Goal: Task Accomplishment & Management: Use online tool/utility

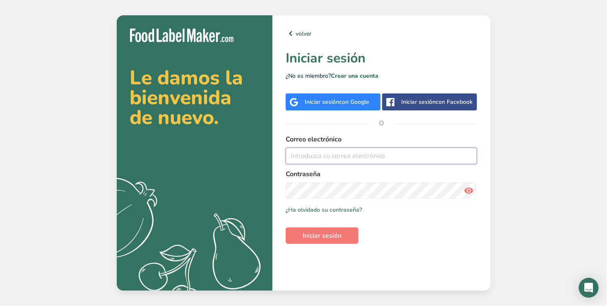
click at [412, 155] on input "email" at bounding box center [382, 156] width 192 height 17
drag, startPoint x: 532, startPoint y: 159, endPoint x: 322, endPoint y: 155, distance: 209.9
click at [322, 155] on input "[PERSON_NAME][EMAIL_ADDRESS][PERSON_NAME][DOMAIN_NAME]" at bounding box center [382, 156] width 192 height 17
drag, startPoint x: 325, startPoint y: 155, endPoint x: 281, endPoint y: 155, distance: 43.5
click at [281, 155] on div "volver Iniciar sesión ¿No es miembro? Crear una cuenta Iniciar sesión con Googl…" at bounding box center [381, 153] width 218 height 276
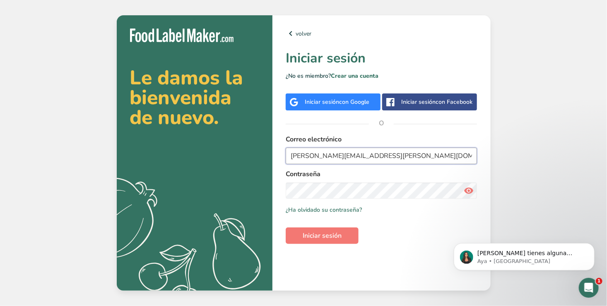
type input "[PERSON_NAME][EMAIL_ADDRESS][PERSON_NAME][DOMAIN_NAME]"
click at [346, 228] on button "Iniciar sesión" at bounding box center [322, 236] width 73 height 17
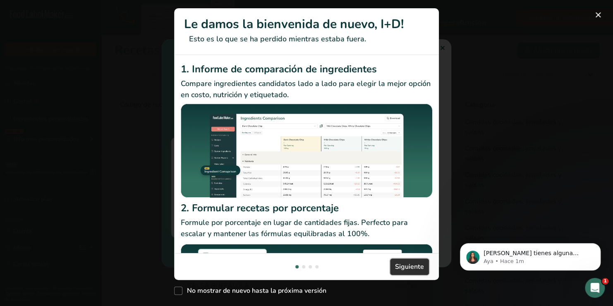
click at [405, 265] on span "Siguiente" at bounding box center [409, 267] width 29 height 10
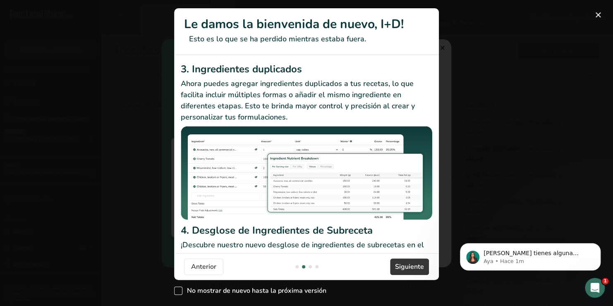
click at [240, 292] on span "No mostrar de nuevo hasta la próxima versión" at bounding box center [255, 291] width 144 height 8
click at [180, 292] on input "No mostrar de nuevo hasta la próxima versión" at bounding box center [176, 290] width 5 height 5
checkbox input "true"
click at [400, 271] on span "Siguiente" at bounding box center [409, 267] width 29 height 10
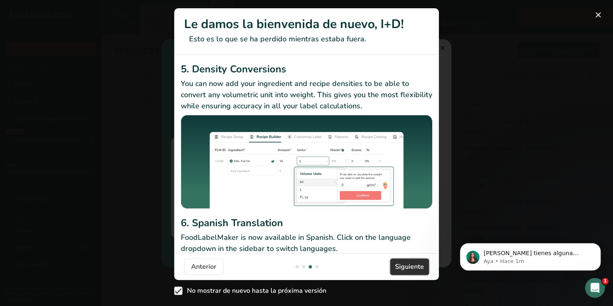
click at [400, 271] on span "Siguiente" at bounding box center [409, 267] width 29 height 10
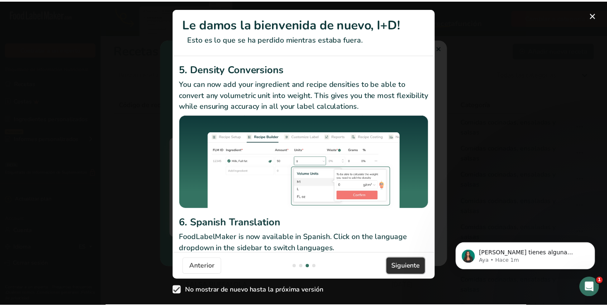
scroll to position [0, 795]
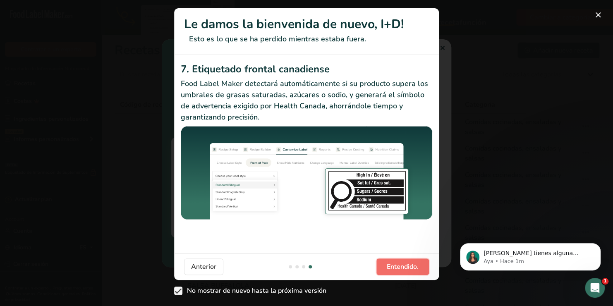
click at [400, 271] on span "Entendido." at bounding box center [403, 267] width 32 height 10
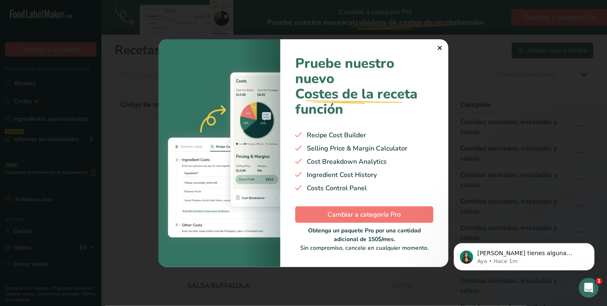
click at [442, 51] on div "Pruebe nuestro nuevo Costes de la receta .a-29{fill:none;stroke-linecap:round;s…" at bounding box center [364, 153] width 168 height 228
click at [437, 46] on div "✕" at bounding box center [439, 48] width 5 height 10
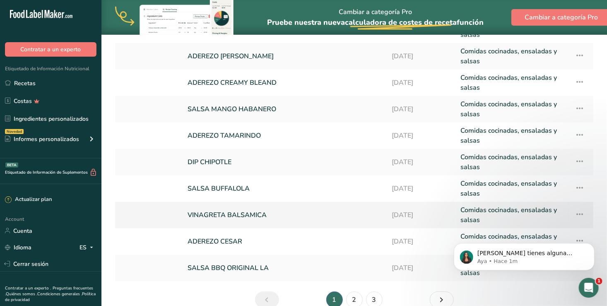
scroll to position [139, 0]
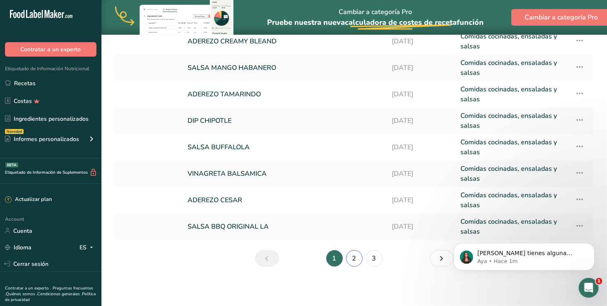
click at [351, 255] on link "2" at bounding box center [354, 258] width 17 height 17
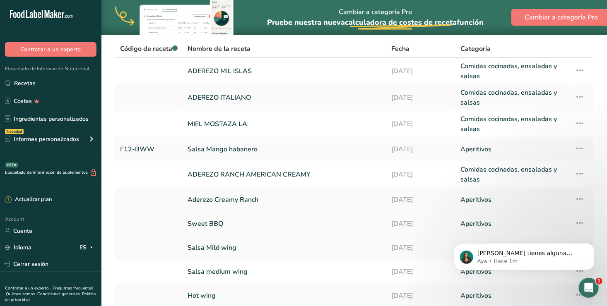
scroll to position [83, 0]
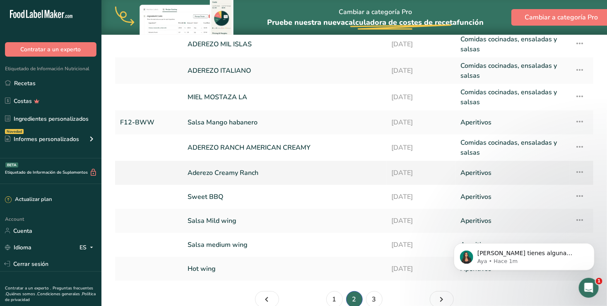
click at [255, 162] on td "Aderezo Creamy Ranch" at bounding box center [285, 173] width 204 height 24
click at [244, 169] on link "Aderezo Creamy Ranch" at bounding box center [284, 172] width 194 height 17
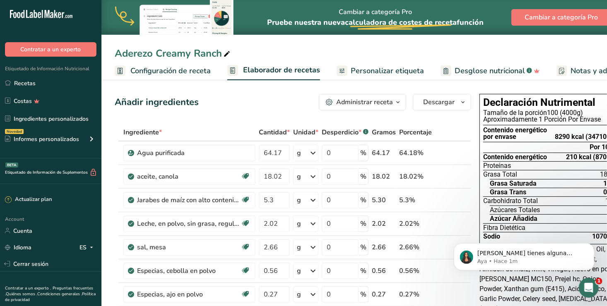
click at [173, 72] on span "Configuración de receta" at bounding box center [170, 70] width 80 height 11
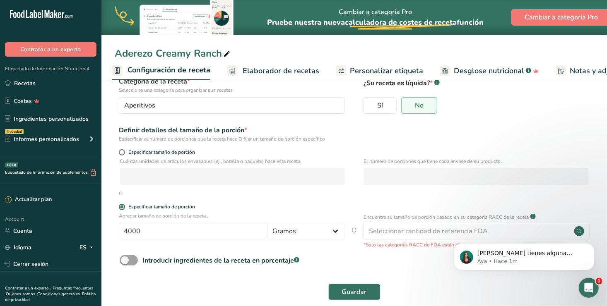
scroll to position [71, 0]
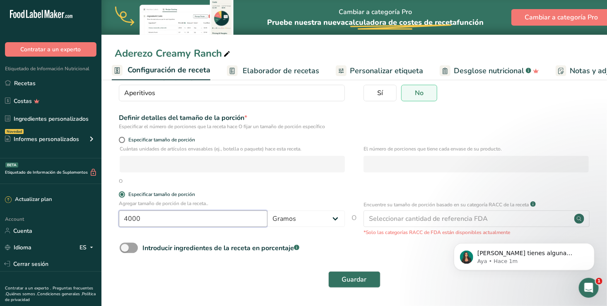
click at [130, 220] on input "4000" at bounding box center [193, 219] width 149 height 17
drag, startPoint x: 145, startPoint y: 220, endPoint x: 116, endPoint y: 220, distance: 29.0
click at [116, 220] on div "Agregar tamaño de porción de la receta.. 4000 Gramos kg mg mcg libras onza [GEO…" at bounding box center [354, 218] width 479 height 36
type input "3800"
click at [328, 271] on button "Guardar" at bounding box center [354, 279] width 52 height 17
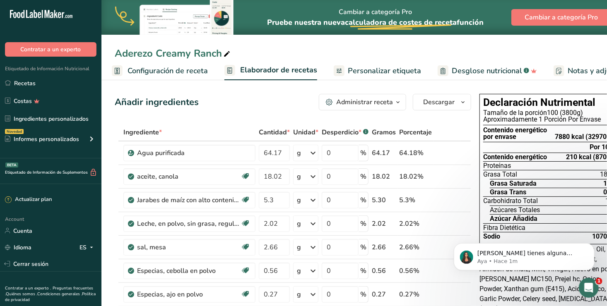
click at [528, 198] on span "Carbohidrato Total" at bounding box center [510, 201] width 55 height 7
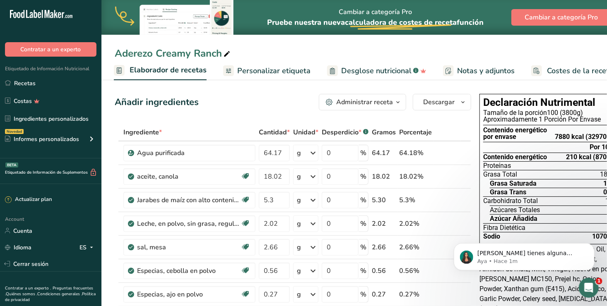
scroll to position [0, 137]
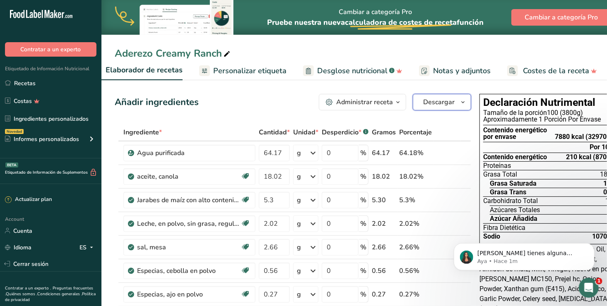
click at [458, 101] on span "button" at bounding box center [463, 102] width 10 height 10
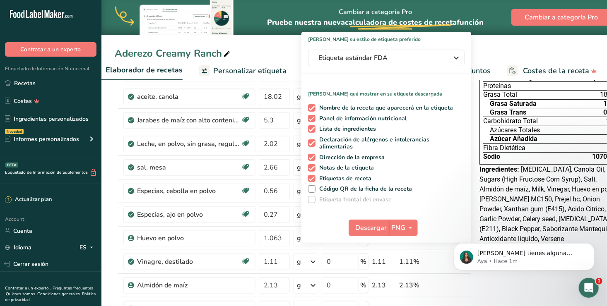
scroll to position [83, 0]
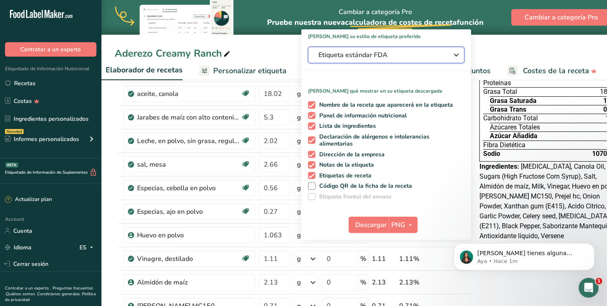
click at [432, 56] on span "Etiqueta estándar FDA" at bounding box center [380, 55] width 124 height 10
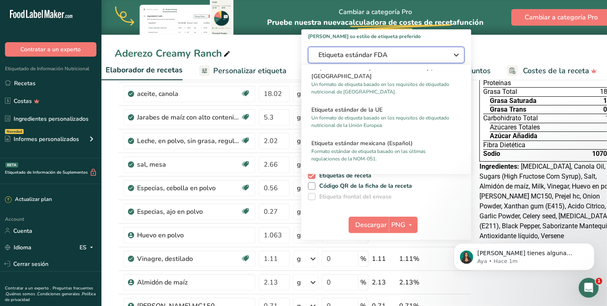
scroll to position [538, 0]
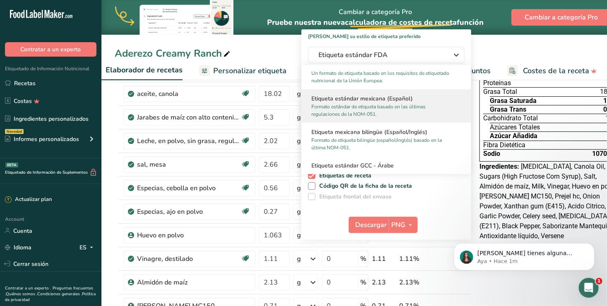
click at [399, 104] on p "Formato estándar de etiqueta basado en las últimas regulaciones de la NOM-051." at bounding box center [382, 110] width 142 height 15
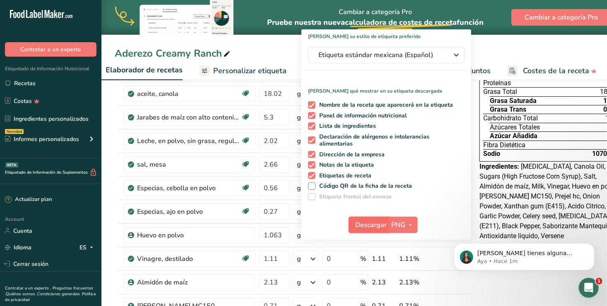
click at [370, 221] on span "Descargar" at bounding box center [371, 225] width 31 height 10
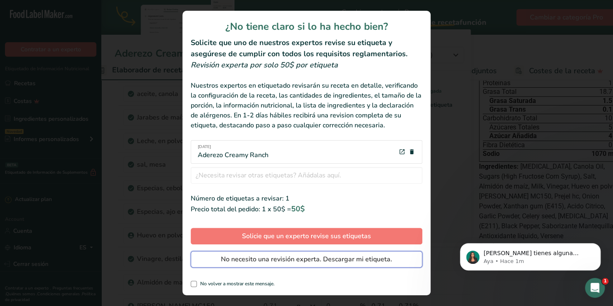
click at [315, 259] on span "No necesito una revisión experta. Descargar mi etiqueta." at bounding box center [306, 260] width 171 height 10
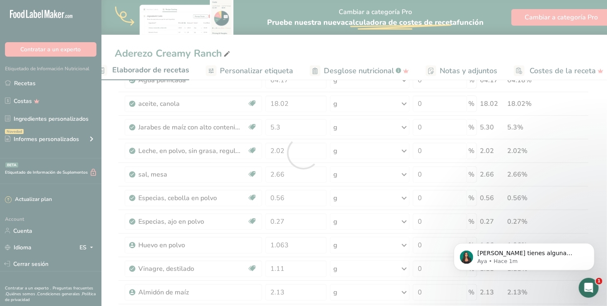
scroll to position [0, 0]
